Goal: Task Accomplishment & Management: Manage account settings

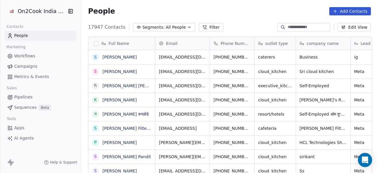
scroll to position [5, 5]
click at [174, 30] on button "Segments: All People" at bounding box center [164, 27] width 62 height 8
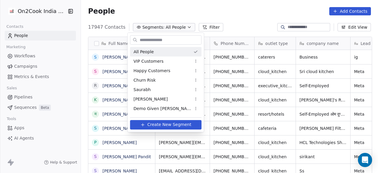
click at [158, 41] on input "text" at bounding box center [169, 40] width 63 height 9
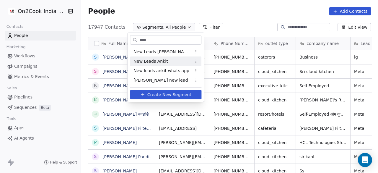
type input "***"
click at [164, 61] on span "New Leads Ankit" at bounding box center [150, 61] width 34 height 6
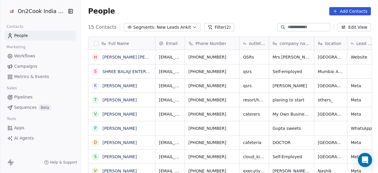
scroll to position [147, 294]
click at [249, 20] on div "People Add Contacts" at bounding box center [229, 11] width 297 height 22
click at [182, 28] on button "Segments: New Leads Ankit" at bounding box center [162, 27] width 76 height 8
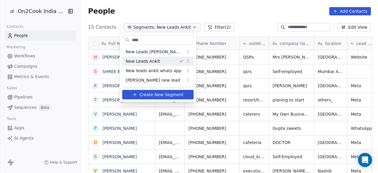
drag, startPoint x: 161, startPoint y: 62, endPoint x: 197, endPoint y: 31, distance: 47.3
click at [161, 62] on div "New Leads Ankit" at bounding box center [157, 60] width 71 height 9
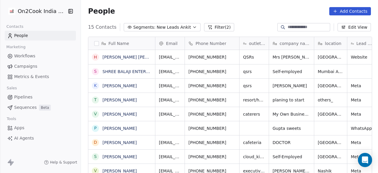
click at [208, 29] on icon at bounding box center [210, 27] width 5 height 5
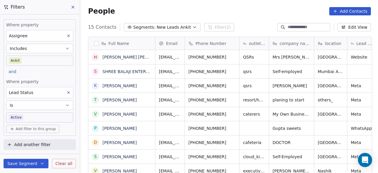
click at [35, 114] on body "On2Cook India Pvt. Ltd. Contacts People Marketing Workflows Campaigns Metrics &…" at bounding box center [189, 86] width 378 height 173
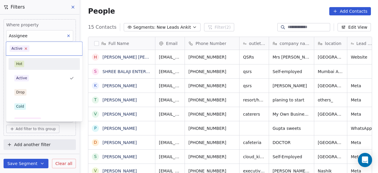
click at [25, 50] on icon at bounding box center [26, 49] width 4 height 4
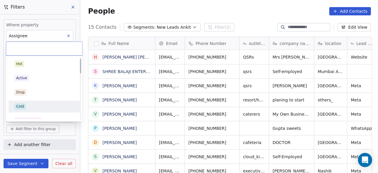
scroll to position [30, 0]
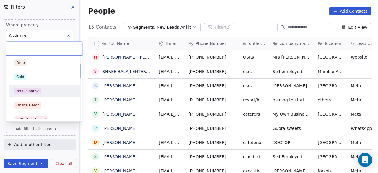
click at [37, 93] on div "No Response" at bounding box center [27, 90] width 23 height 5
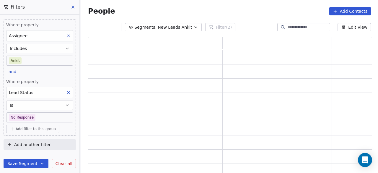
scroll to position [133, 279]
click at [41, 93] on div "Lead Status" at bounding box center [39, 92] width 67 height 11
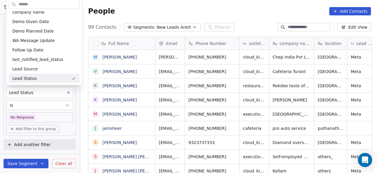
scroll to position [147, 294]
click at [41, 93] on html "On2Cook India Pvt. Ltd. Contacts People Marketing Workflows Campaigns Metrics &…" at bounding box center [189, 86] width 378 height 173
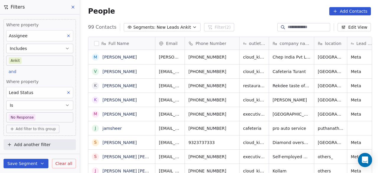
click at [41, 104] on button "Is" at bounding box center [39, 104] width 67 height 9
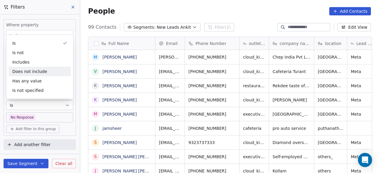
click at [40, 68] on div "Does not include" at bounding box center [40, 71] width 62 height 9
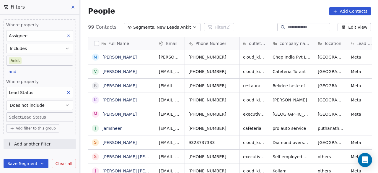
click at [29, 117] on body "On2Cook India Pvt. Ltd. Contacts People Marketing Workflows Campaigns Metrics &…" at bounding box center [189, 86] width 378 height 173
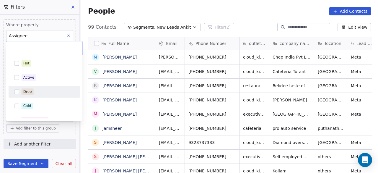
click at [34, 91] on div "Drop" at bounding box center [48, 91] width 53 height 6
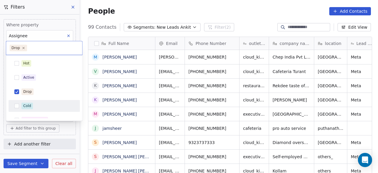
click at [31, 103] on div "Cold" at bounding box center [27, 105] width 8 height 5
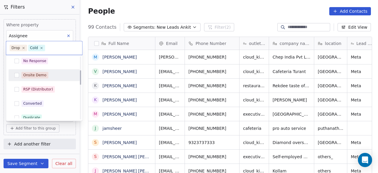
scroll to position [89, 0]
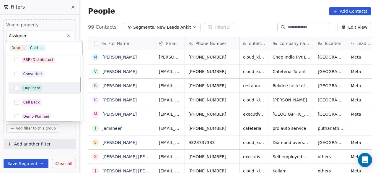
click at [45, 87] on div "Duplicate" at bounding box center [48, 88] width 53 height 6
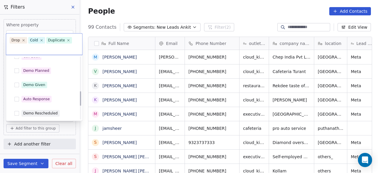
scroll to position [148, 0]
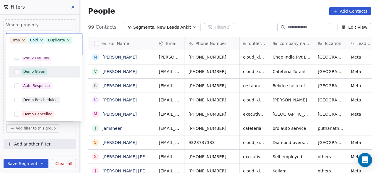
click at [36, 72] on div "Demo Given" at bounding box center [34, 71] width 22 height 5
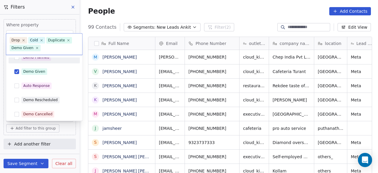
click at [38, 60] on span "Demo Planned" at bounding box center [37, 57] width 30 height 6
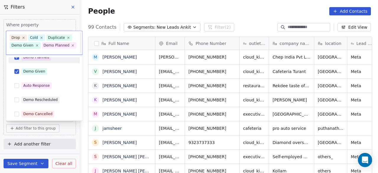
scroll to position [5, 0]
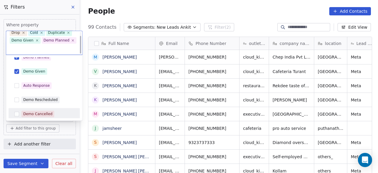
click at [63, 127] on html "On2Cook India Pvt. Ltd. Contacts People Marketing Workflows Campaigns Metrics &…" at bounding box center [189, 86] width 378 height 173
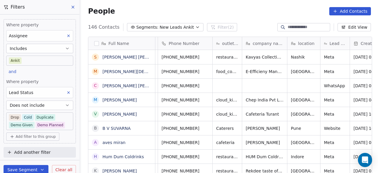
scroll to position [0, 0]
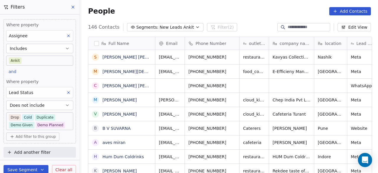
click at [66, 123] on body "On2Cook India Pvt. Ltd. Contacts People Marketing Workflows Campaigns Metrics &…" at bounding box center [189, 86] width 378 height 173
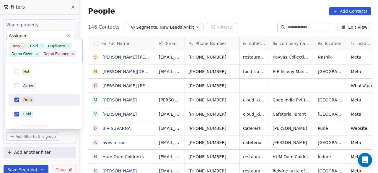
scroll to position [5, 0]
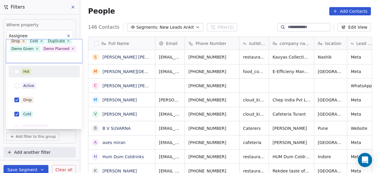
click at [25, 70] on div "Hot" at bounding box center [26, 71] width 6 height 5
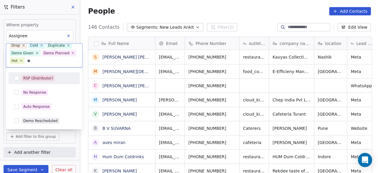
type input "**"
click at [39, 78] on div "RSP (Distributor)" at bounding box center [38, 77] width 30 height 5
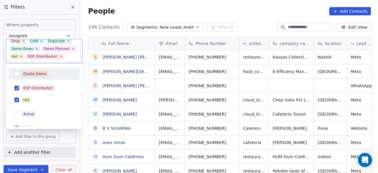
scroll to position [13, 0]
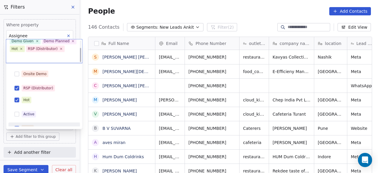
click at [71, 135] on html "On2Cook India Pvt. Ltd. Contacts People Marketing Workflows Campaigns Metrics &…" at bounding box center [189, 86] width 378 height 173
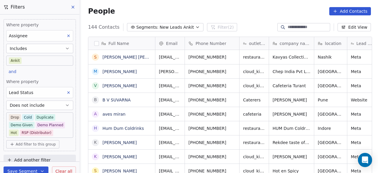
scroll to position [147, 294]
click at [29, 171] on button "Save Segment" at bounding box center [26, 170] width 45 height 9
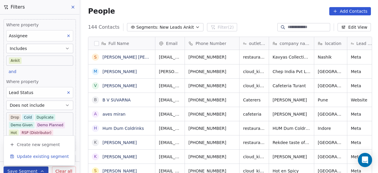
click at [31, 155] on span "Update existing segment" at bounding box center [43, 156] width 52 height 6
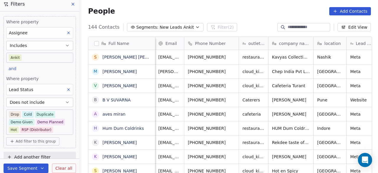
scroll to position [0, 0]
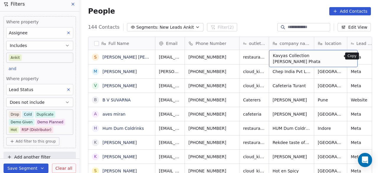
click at [348, 55] on icon "grid" at bounding box center [350, 56] width 5 height 5
